Goal: Information Seeking & Learning: Learn about a topic

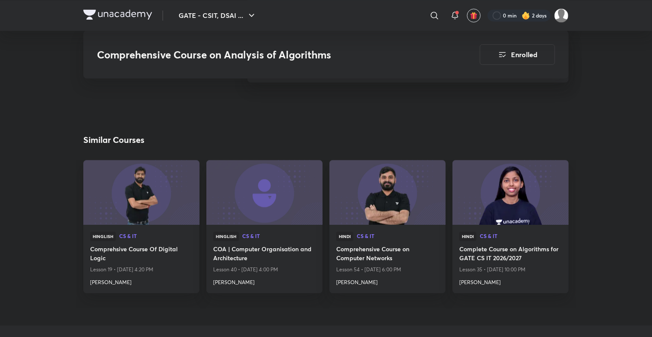
scroll to position [4154, 0]
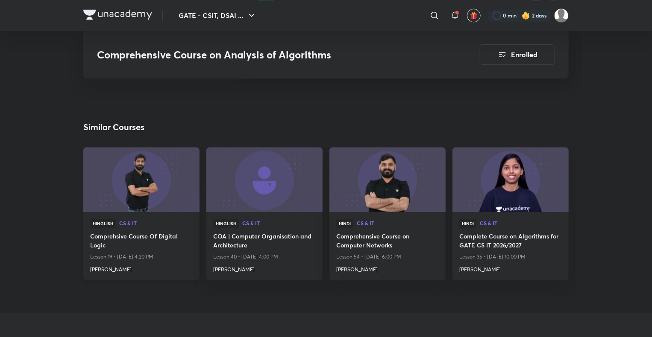
click at [140, 232] on h4 "Comprehsive Course Of Digital Logic" at bounding box center [141, 242] width 102 height 20
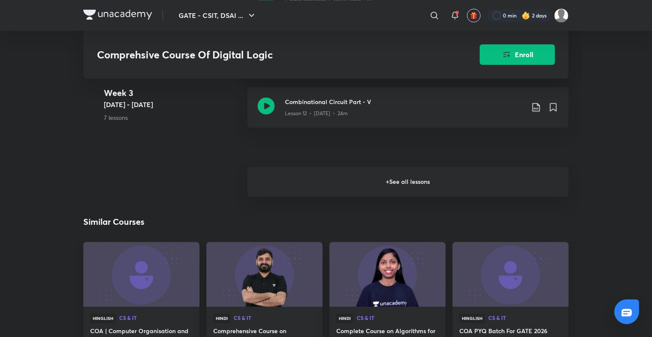
scroll to position [892, 0]
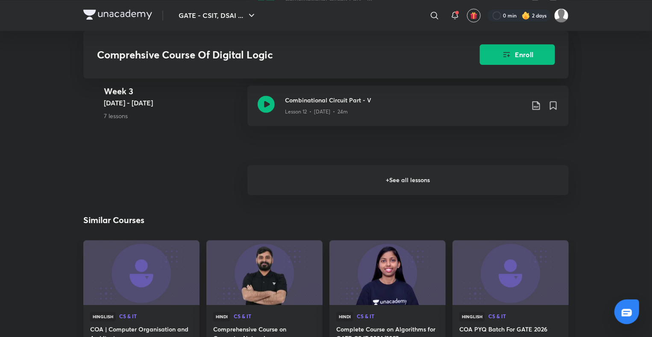
click at [343, 175] on h6 "+ See all lessons" at bounding box center [407, 180] width 321 height 30
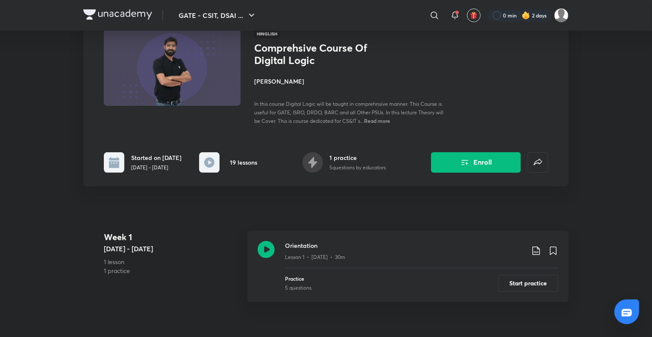
scroll to position [0, 0]
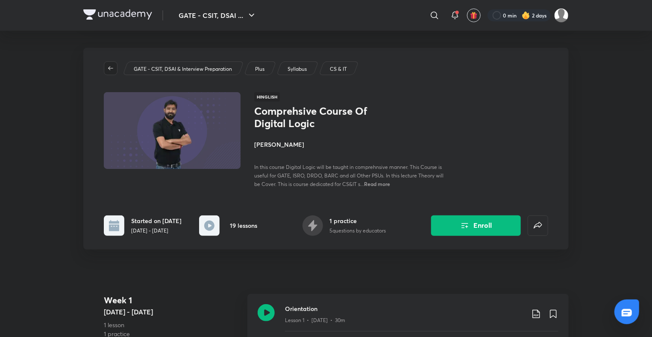
click at [111, 70] on icon "button" at bounding box center [110, 68] width 7 height 7
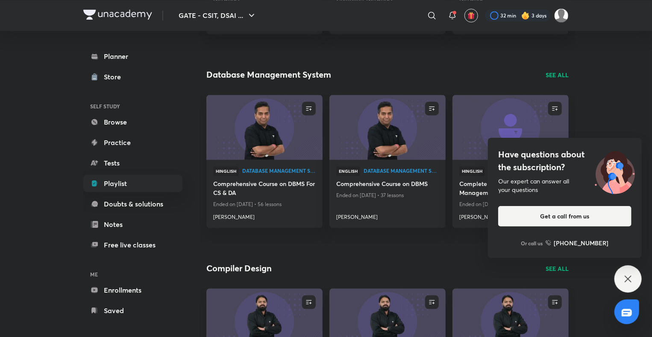
scroll to position [842, 0]
click at [396, 172] on span "Database Management System" at bounding box center [400, 170] width 75 height 5
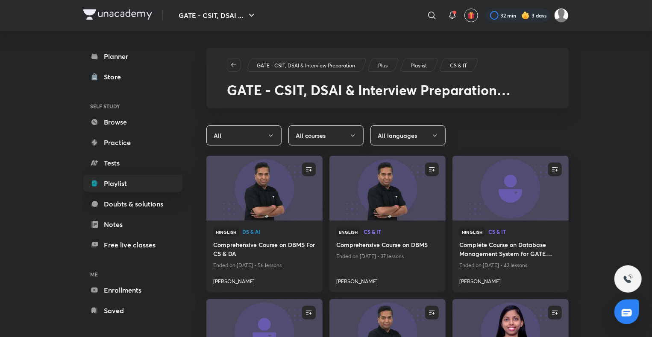
scroll to position [22, 0]
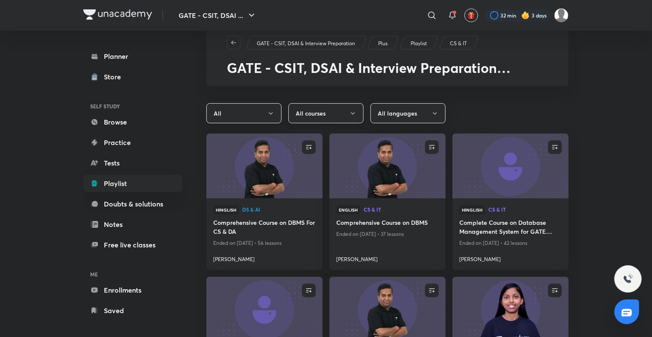
click at [348, 121] on button "All courses" at bounding box center [325, 113] width 75 height 20
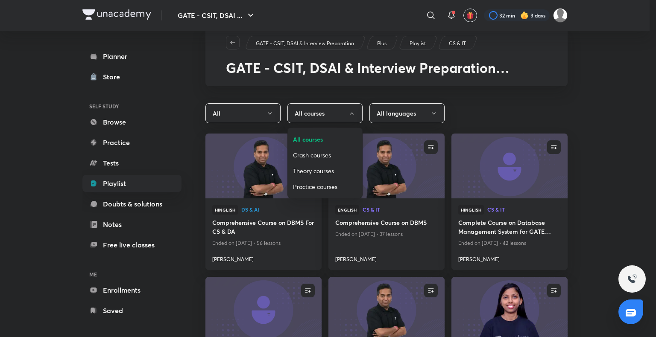
click at [330, 156] on span "Crash courses" at bounding box center [325, 155] width 64 height 9
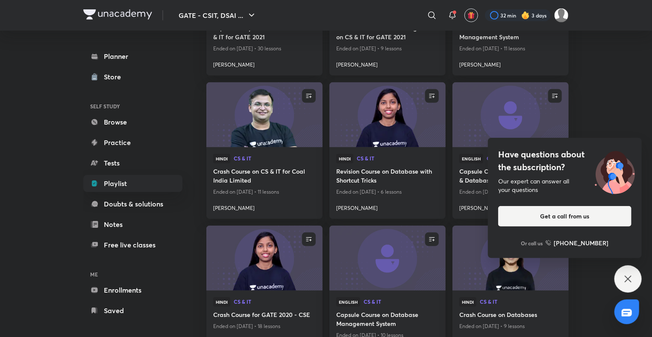
scroll to position [222, 0]
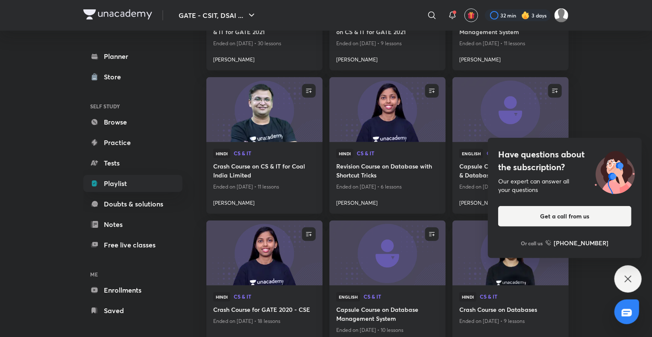
click at [642, 275] on div "GATE - CSIT, DSAI ... ​ 32 min 3 days Planner Store SELF STUDY Browse Practice …" at bounding box center [326, 87] width 652 height 619
click at [633, 278] on div "Have questions about the subscription? Our expert can answer all your questions…" at bounding box center [627, 279] width 27 height 27
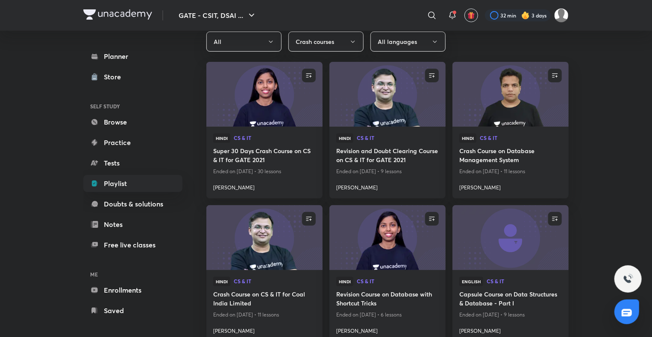
scroll to position [0, 0]
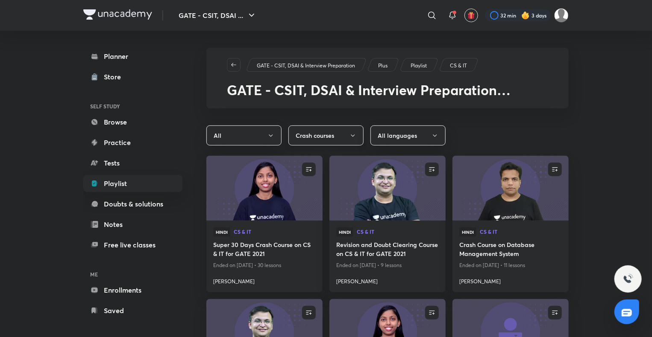
click at [349, 132] on button "Crash courses" at bounding box center [325, 136] width 75 height 20
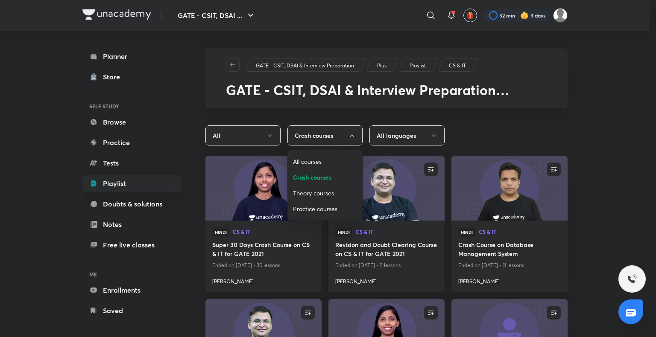
click at [328, 159] on span "All courses" at bounding box center [325, 161] width 64 height 9
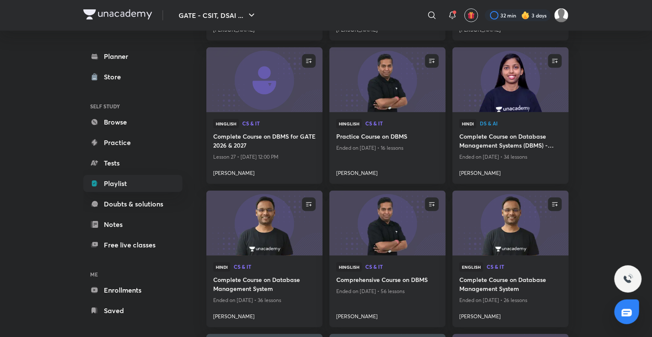
scroll to position [254, 0]
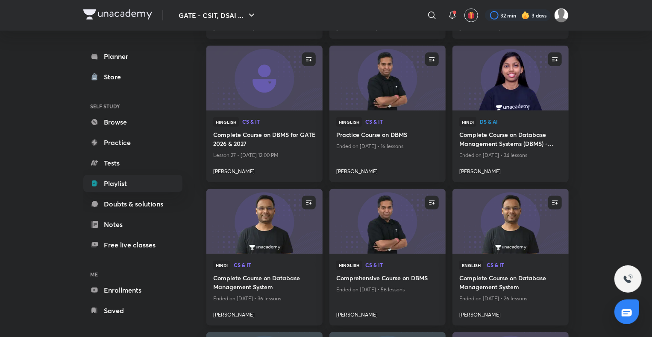
click at [290, 278] on h4 "Complete Course on Database Management System" at bounding box center [264, 284] width 102 height 20
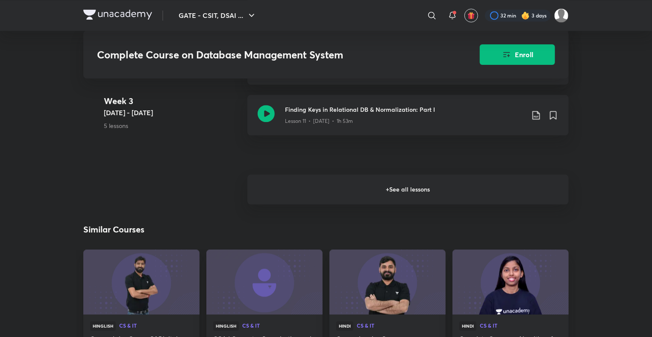
scroll to position [912, 0]
click at [387, 194] on h6 "+ See all lessons" at bounding box center [407, 190] width 321 height 30
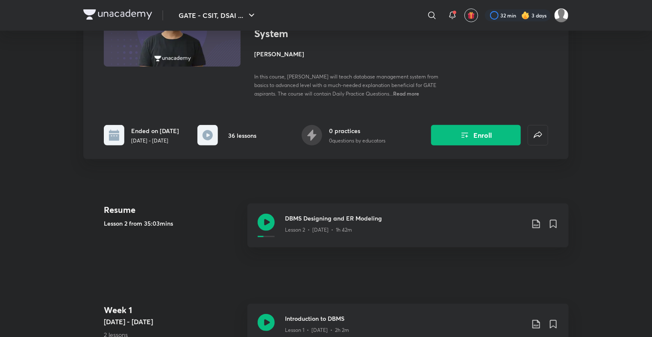
scroll to position [0, 0]
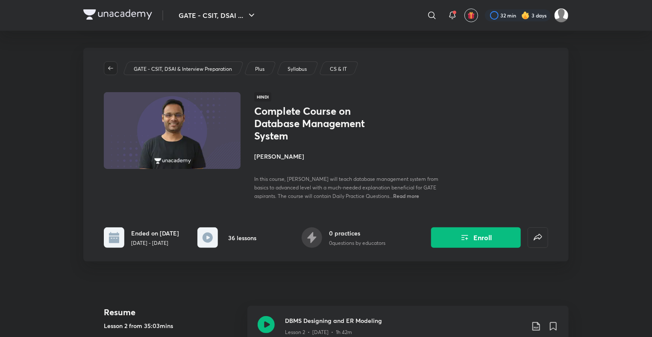
click at [113, 65] on icon "button" at bounding box center [110, 68] width 7 height 7
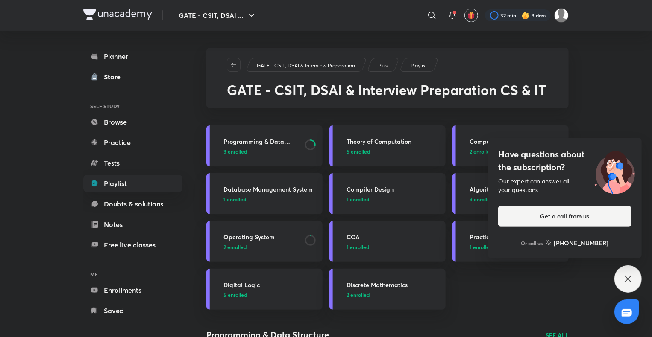
click at [629, 277] on icon at bounding box center [627, 279] width 10 height 10
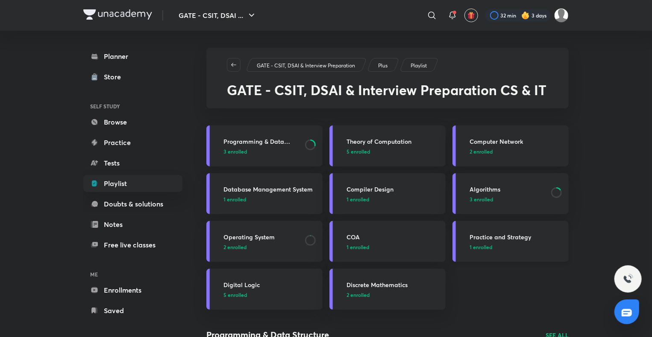
click at [510, 237] on h3 "Practice and Strategy" at bounding box center [516, 237] width 94 height 9
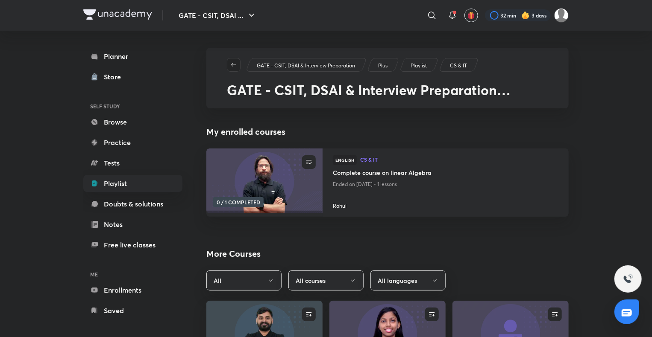
click at [237, 66] on icon "button" at bounding box center [233, 64] width 7 height 7
